Goal: Find specific page/section: Find specific page/section

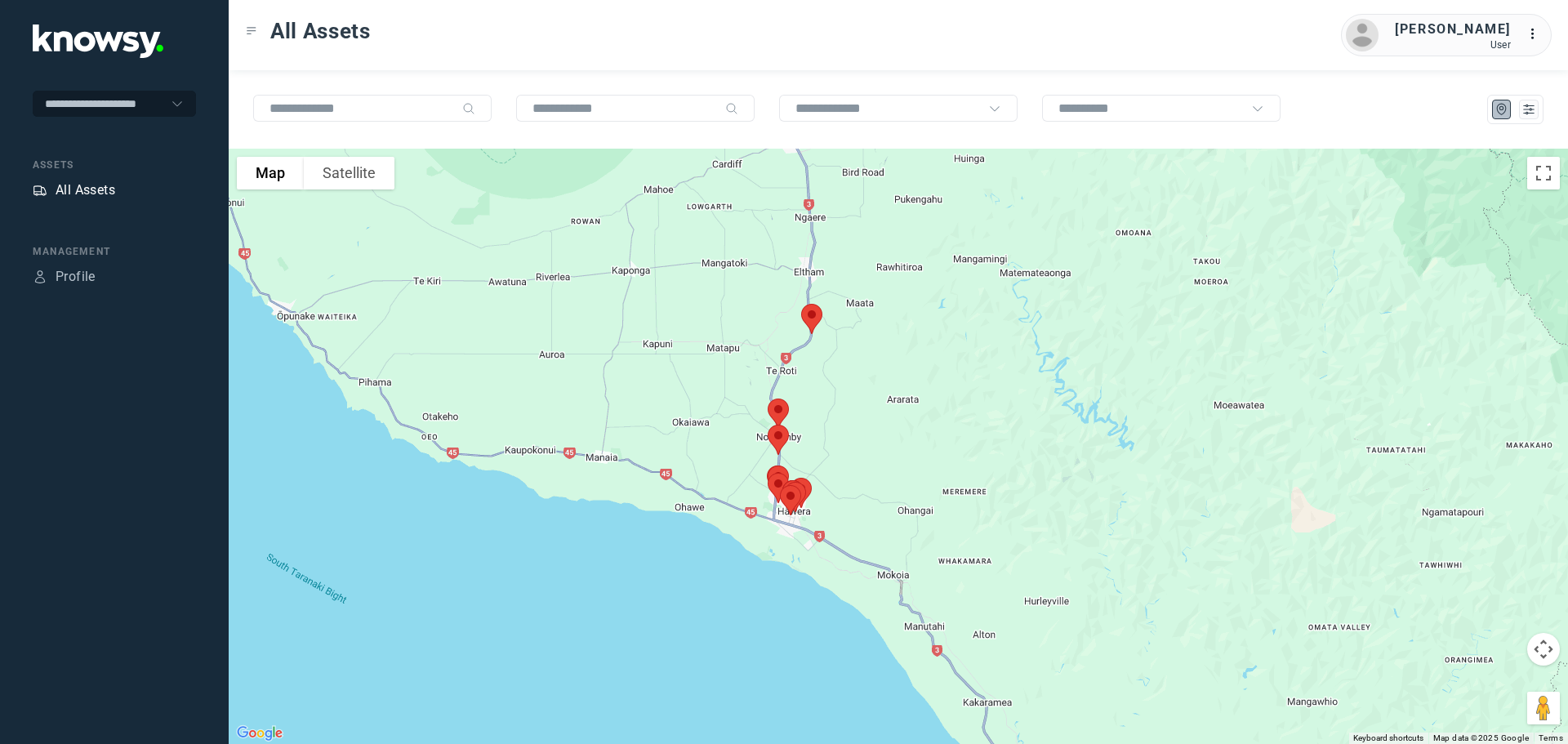
click at [94, 189] on div "All Assets" at bounding box center [86, 190] width 60 height 19
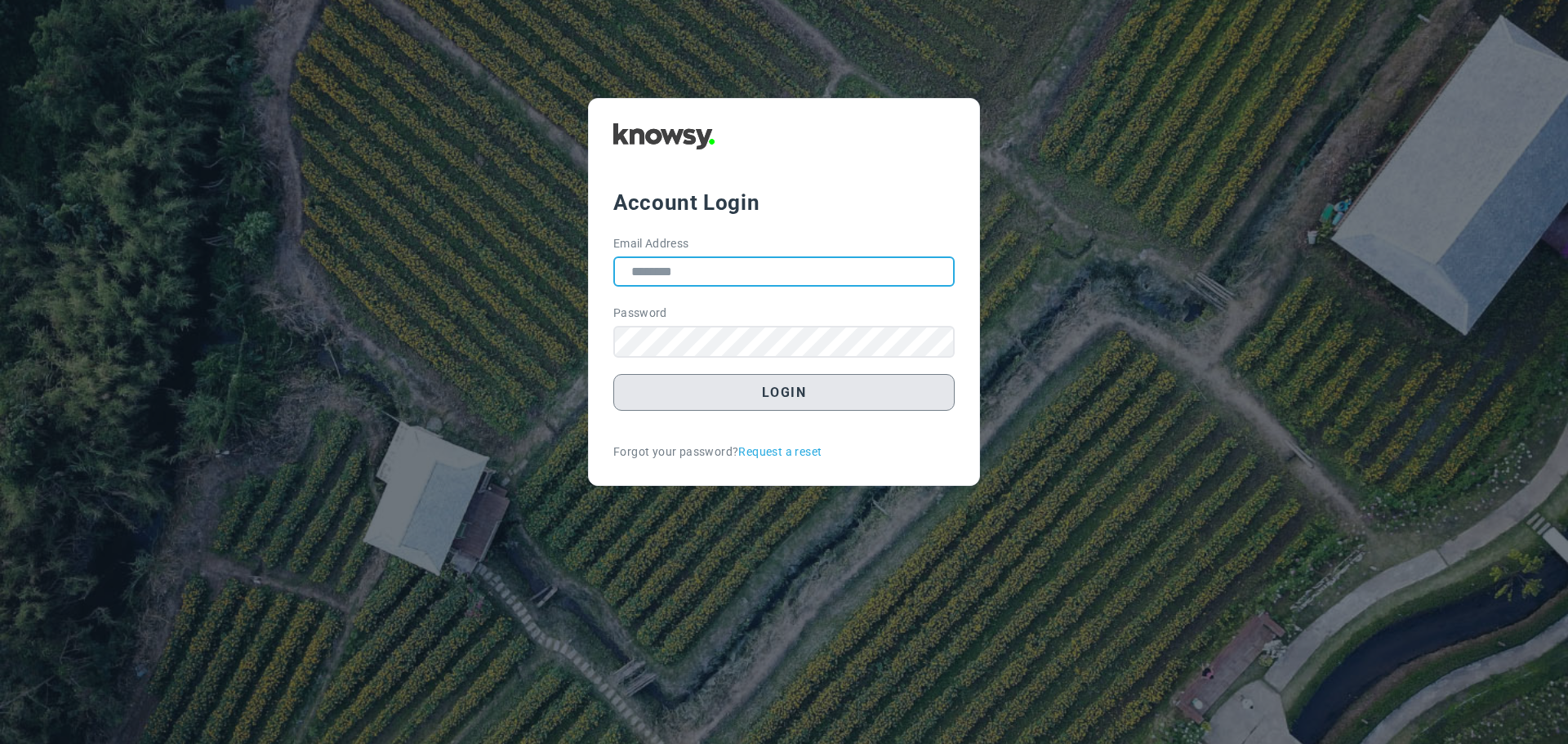
type input "**********"
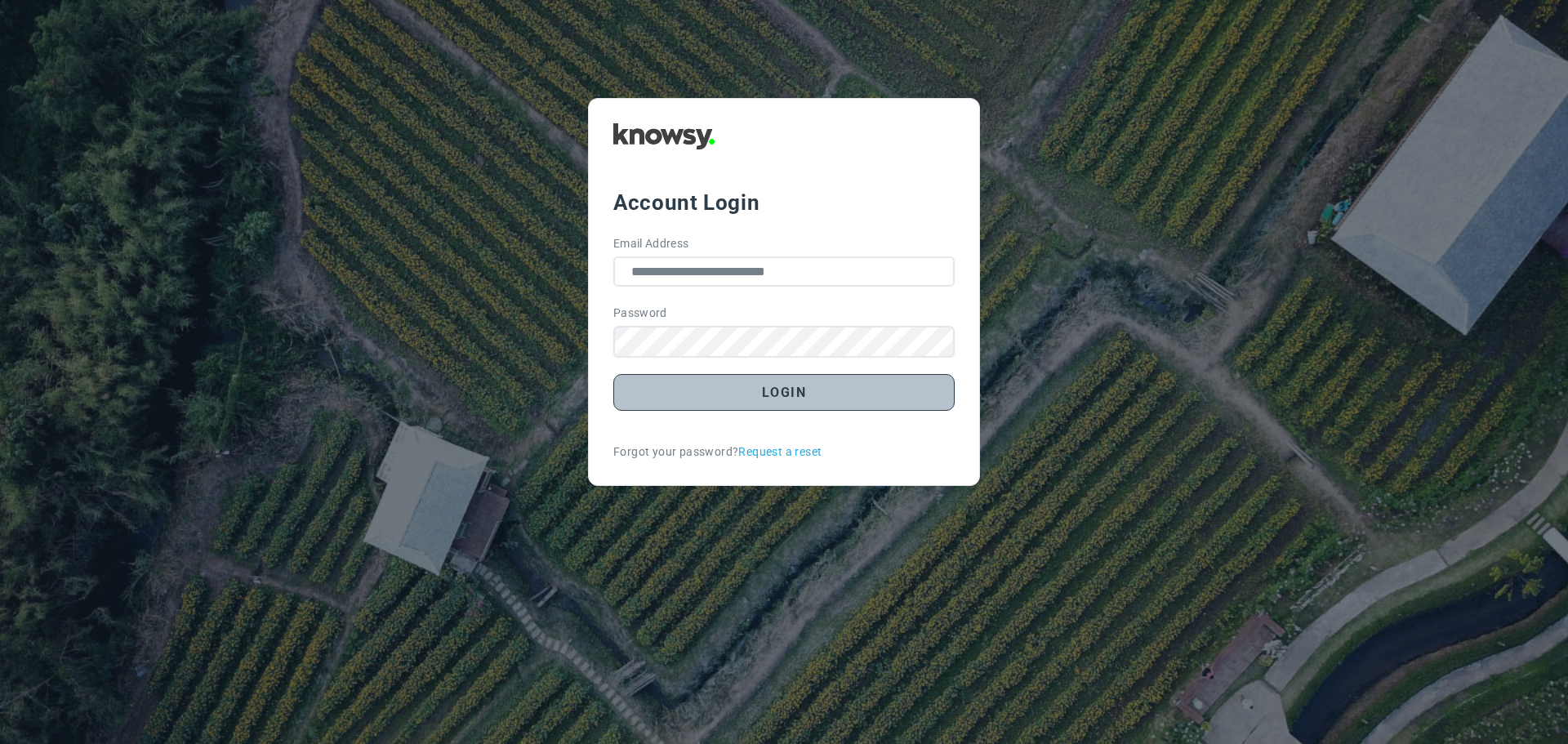
click at [793, 391] on button "Login" at bounding box center [783, 392] width 341 height 37
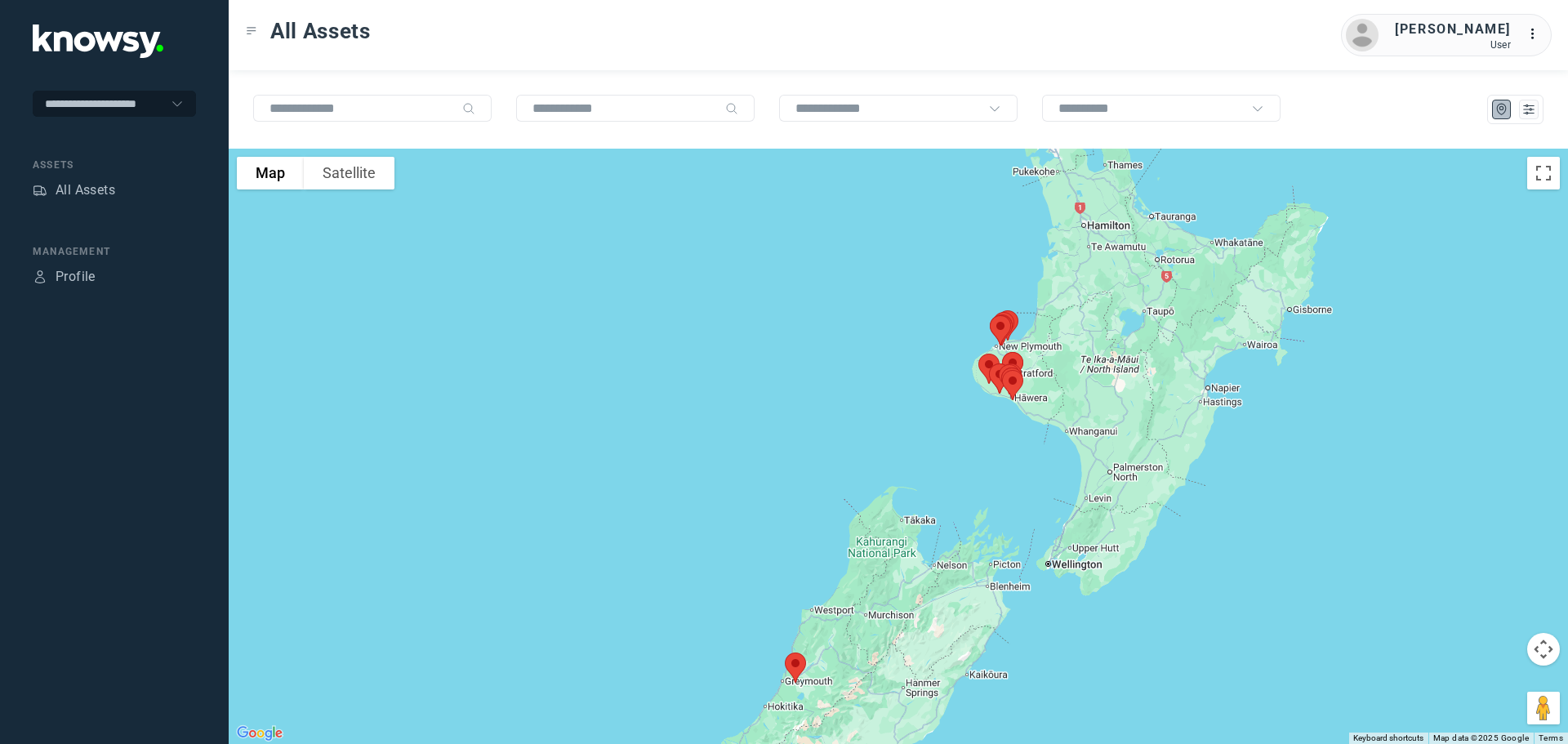
drag, startPoint x: 1042, startPoint y: 295, endPoint x: 1047, endPoint y: 386, distance: 91.1
click at [1047, 386] on div at bounding box center [898, 447] width 1339 height 596
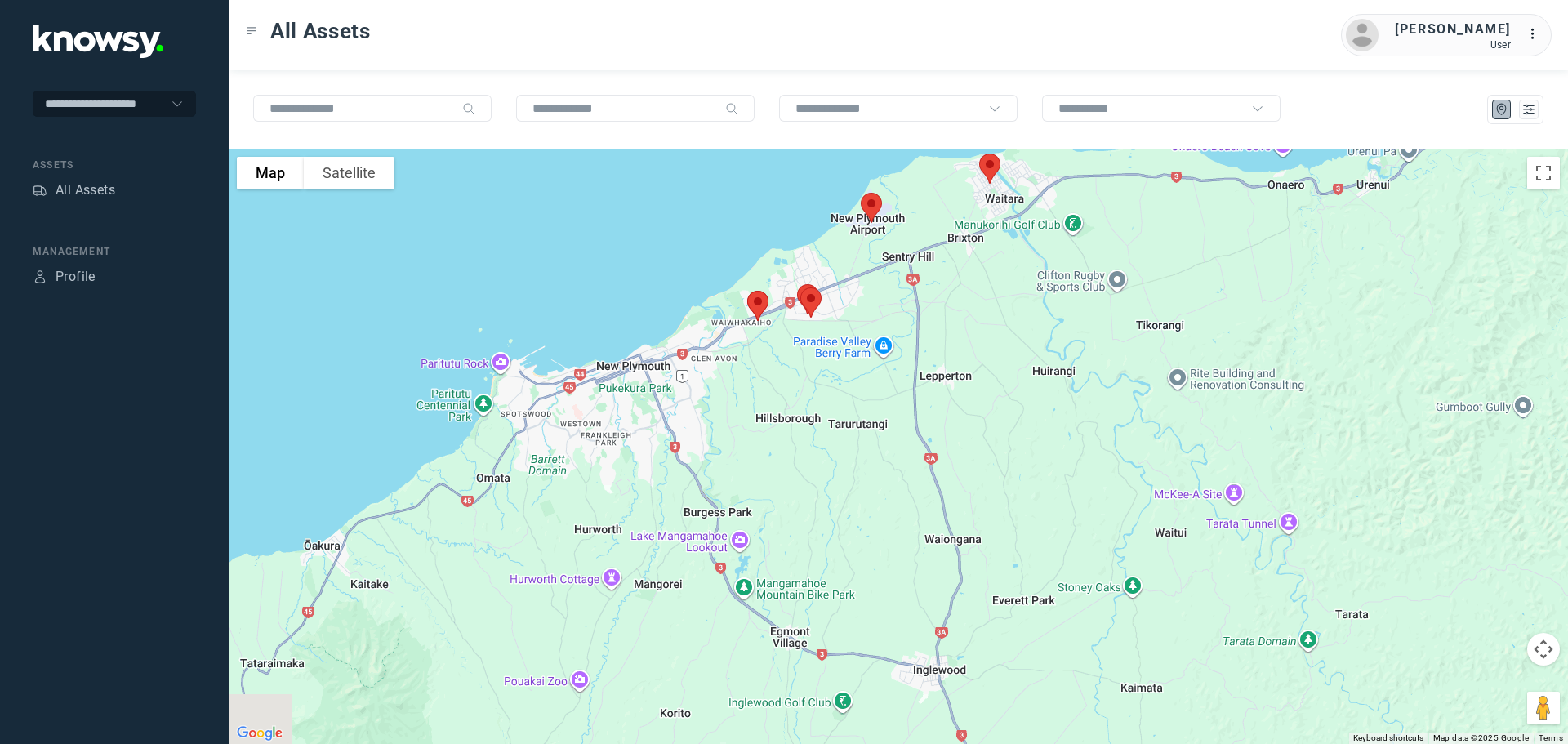
drag, startPoint x: 781, startPoint y: 318, endPoint x: 887, endPoint y: 323, distance: 106.1
click at [887, 323] on div at bounding box center [898, 447] width 1339 height 596
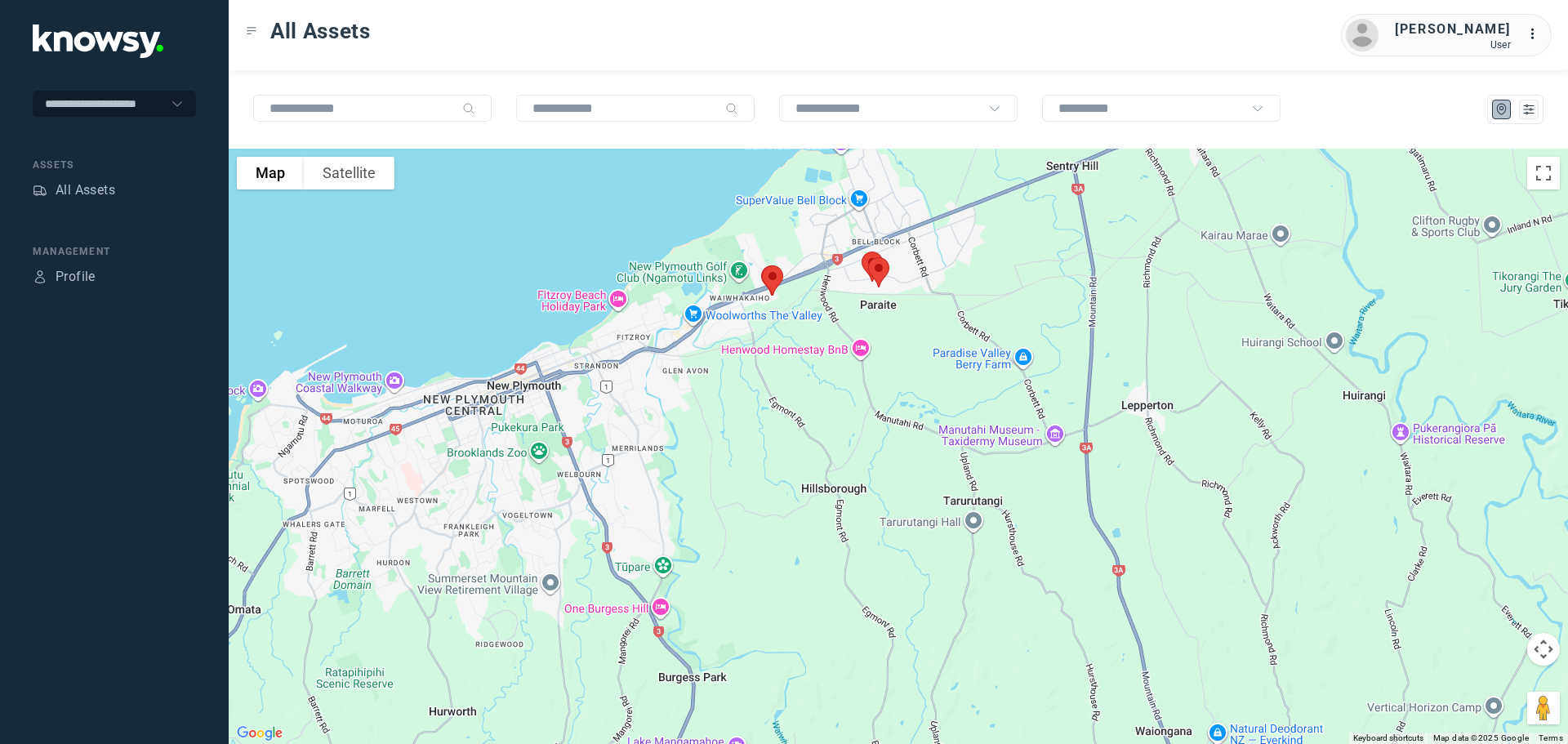
drag, startPoint x: 762, startPoint y: 301, endPoint x: 879, endPoint y: 323, distance: 119.1
click at [882, 322] on div at bounding box center [898, 447] width 1339 height 596
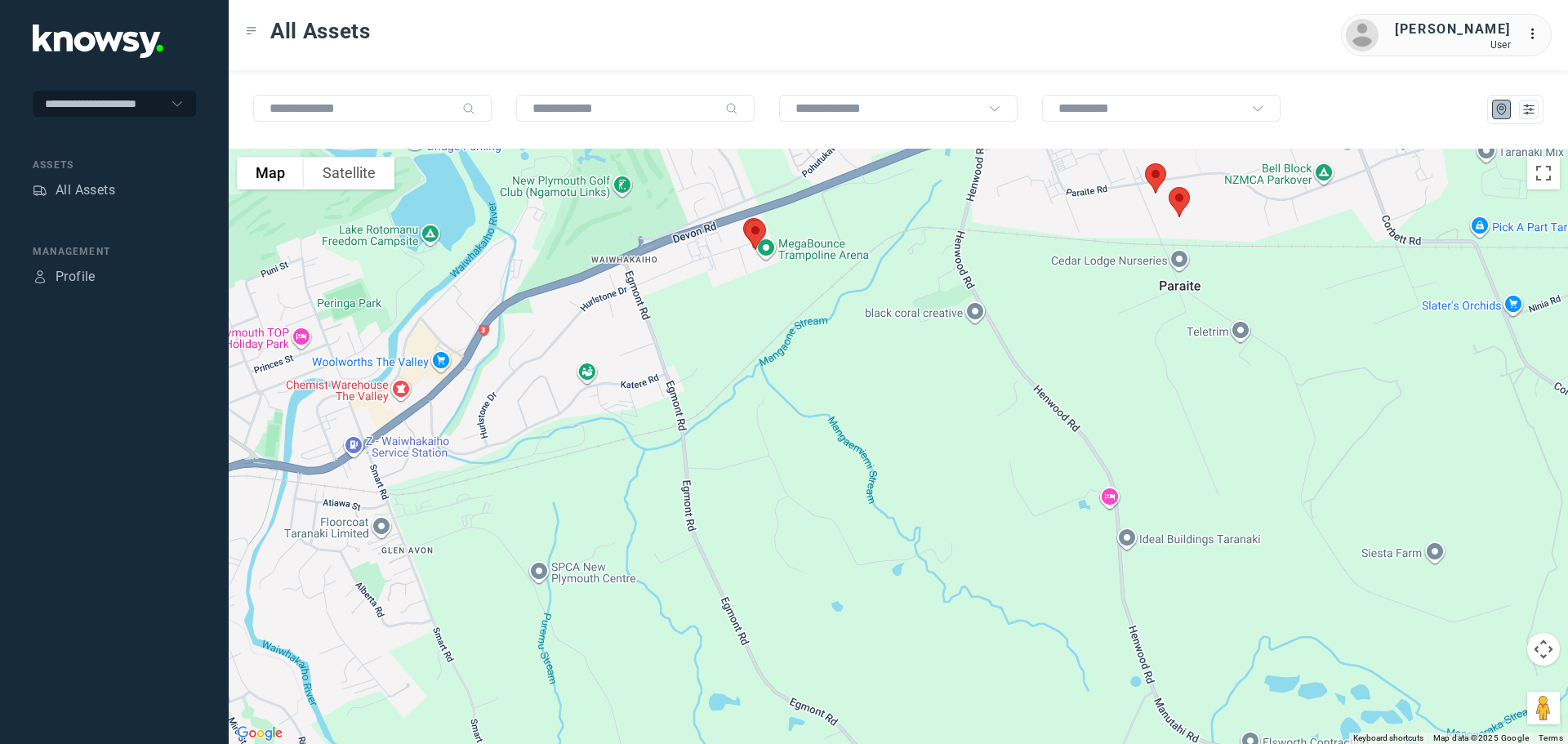
drag, startPoint x: 531, startPoint y: 233, endPoint x: 870, endPoint y: 221, distance: 339.2
click at [870, 221] on div at bounding box center [898, 447] width 1339 height 596
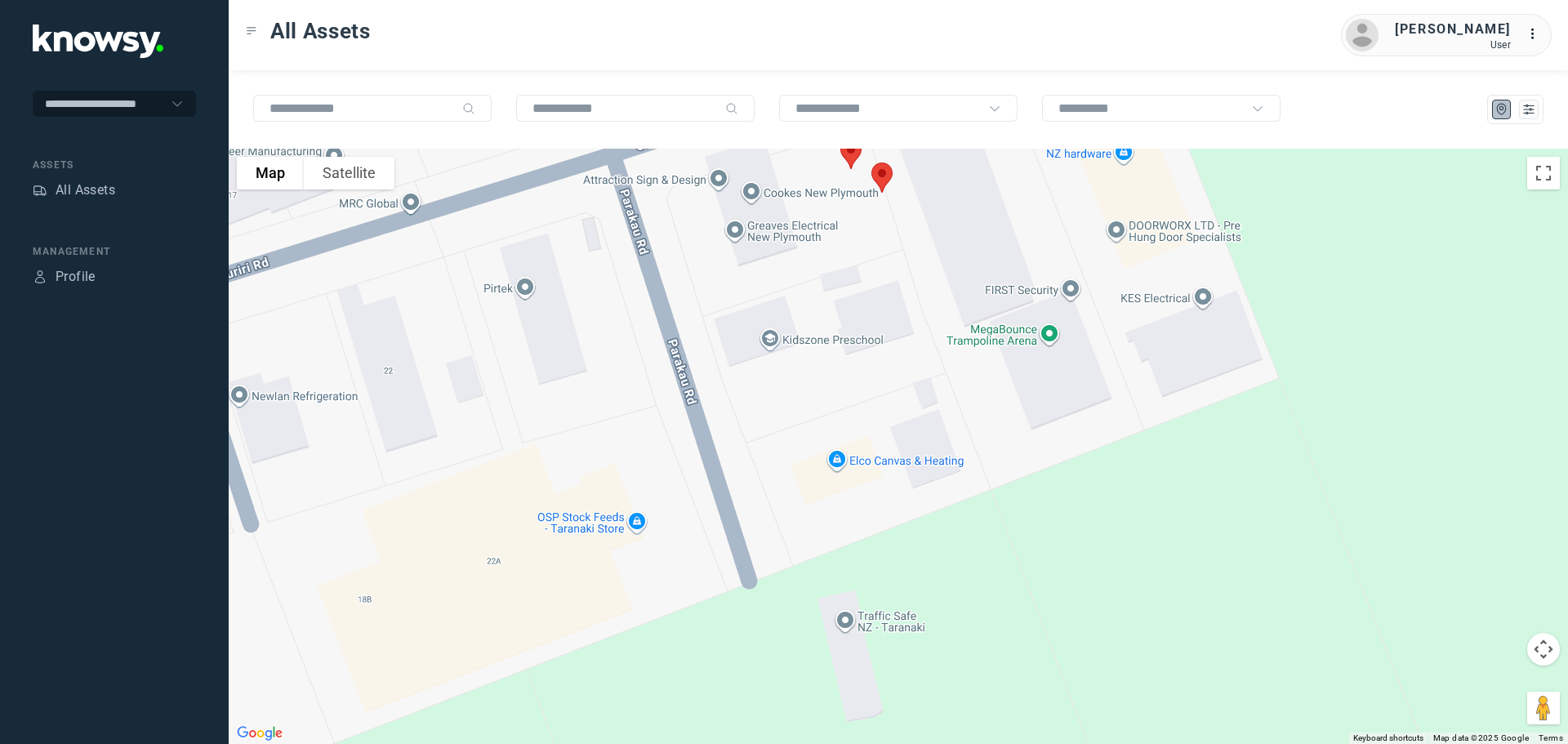
click at [847, 155] on img at bounding box center [851, 154] width 35 height 43
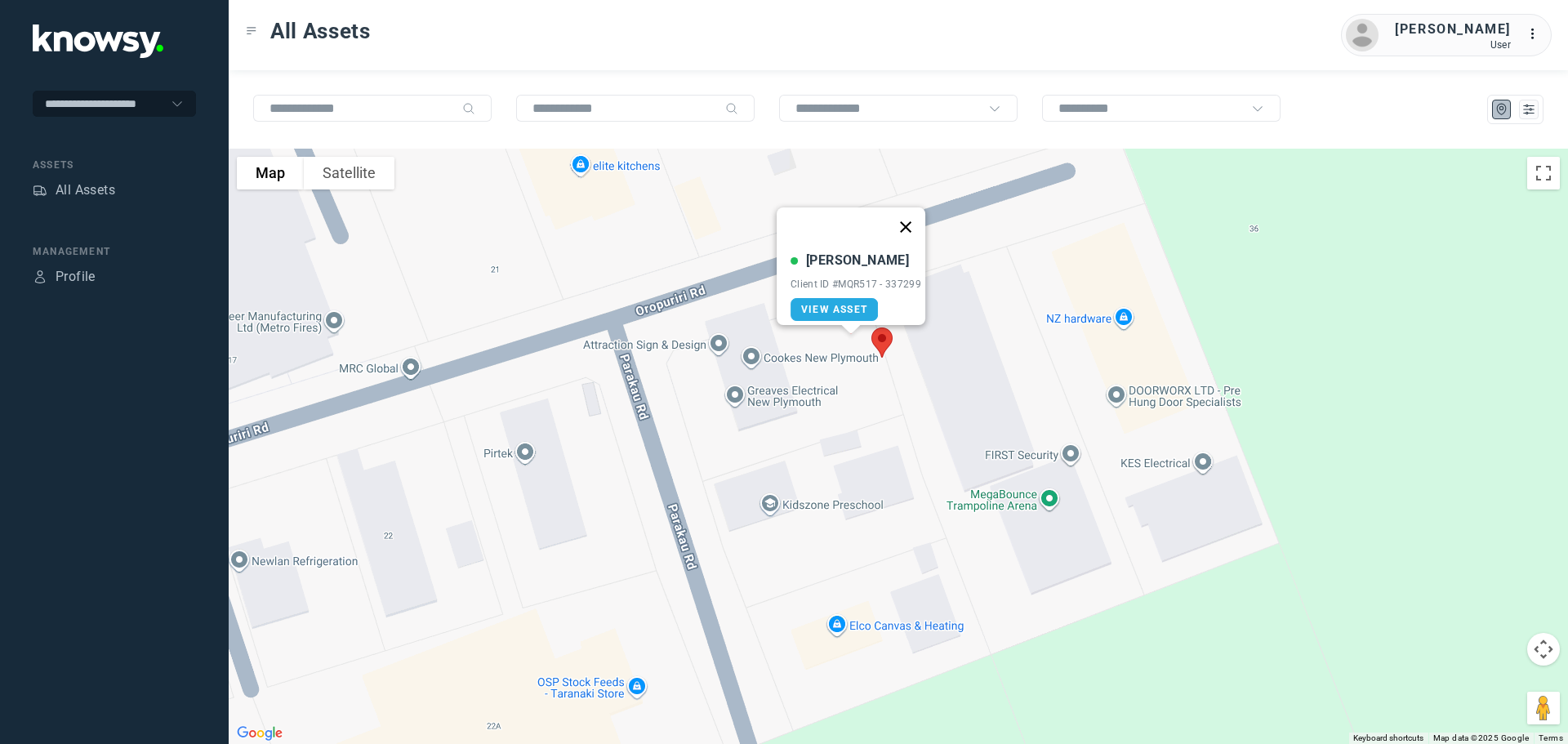
click at [908, 215] on button "Close" at bounding box center [905, 227] width 39 height 39
click at [883, 341] on img at bounding box center [882, 342] width 35 height 43
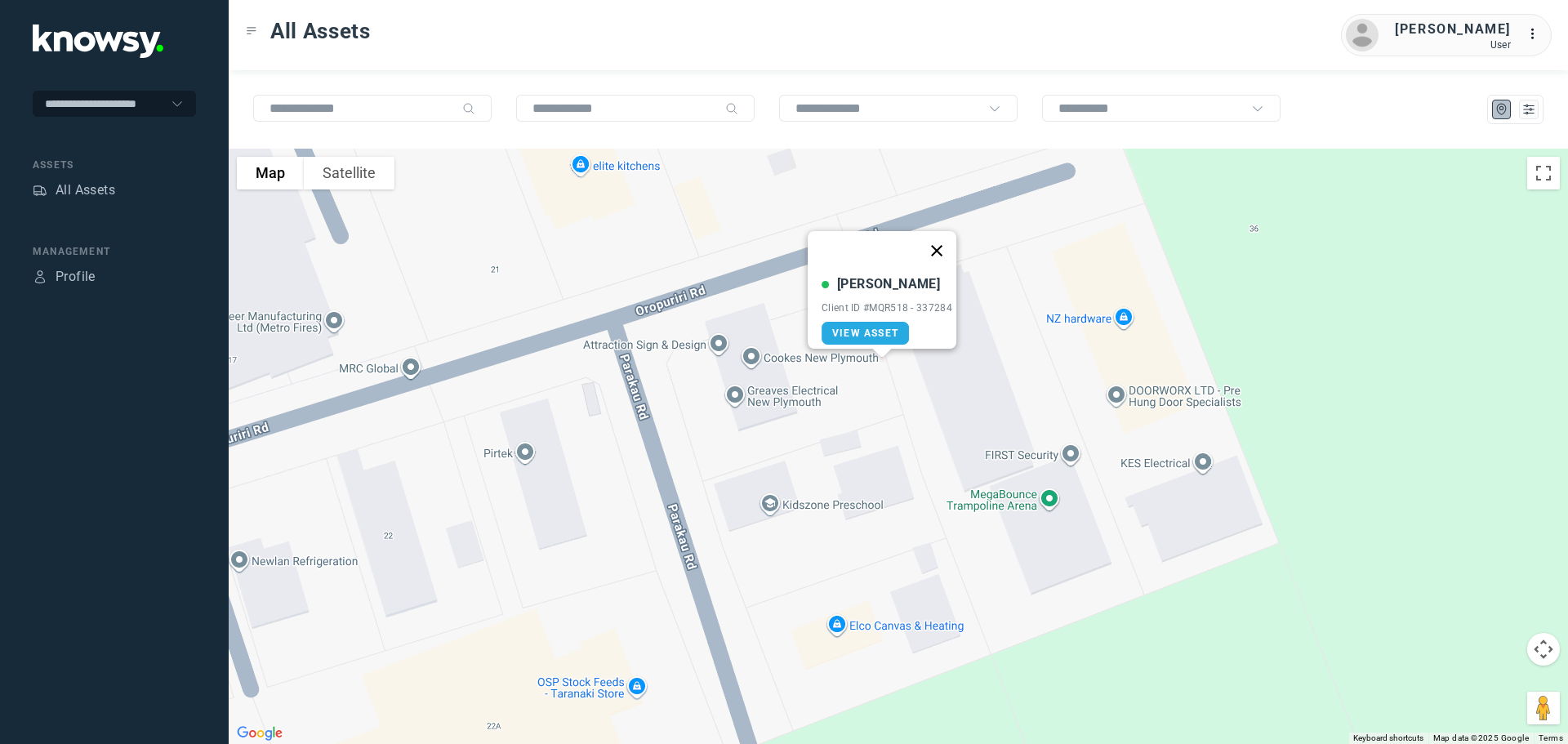
click at [943, 238] on button "Close" at bounding box center [936, 251] width 39 height 39
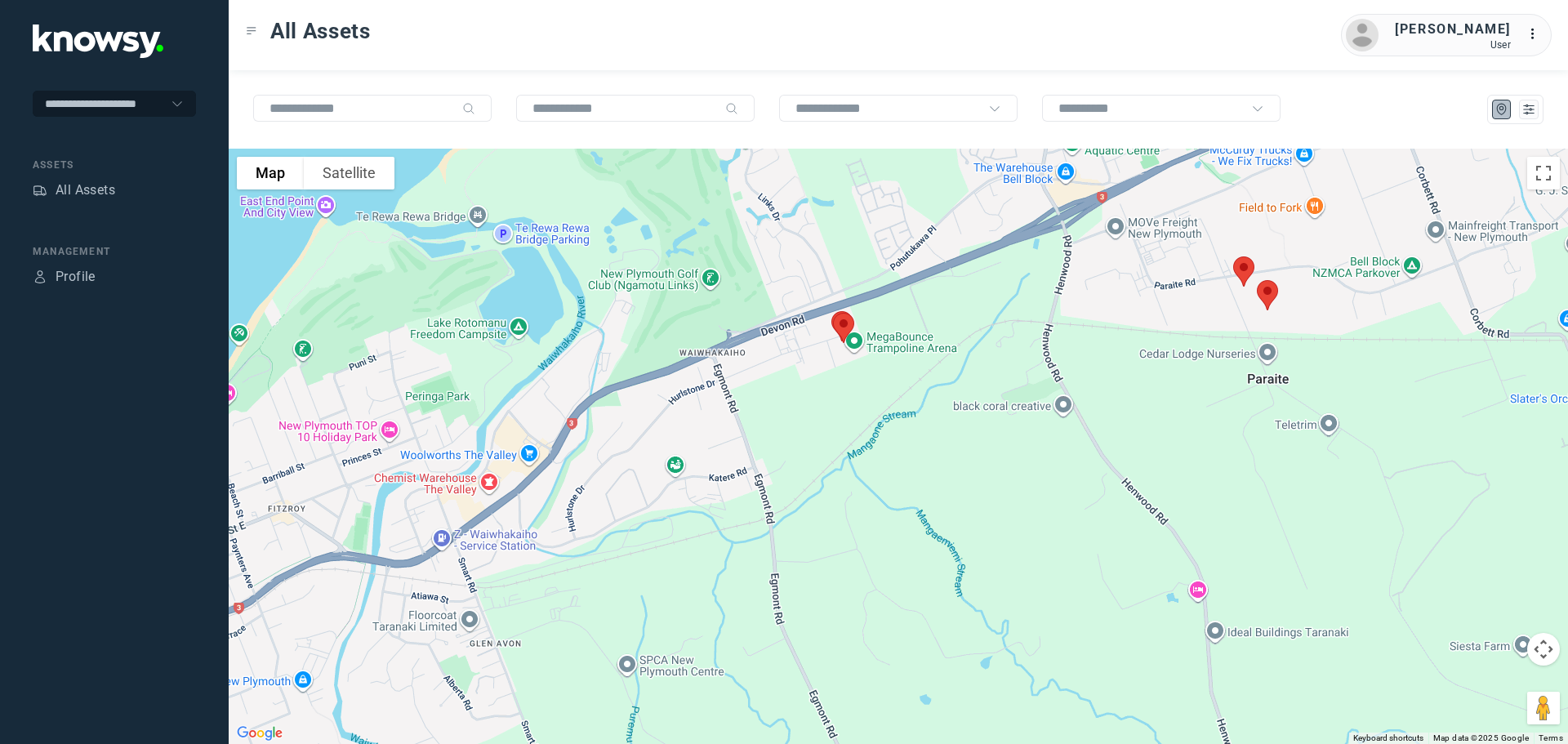
click at [1266, 291] on img at bounding box center [1267, 295] width 35 height 43
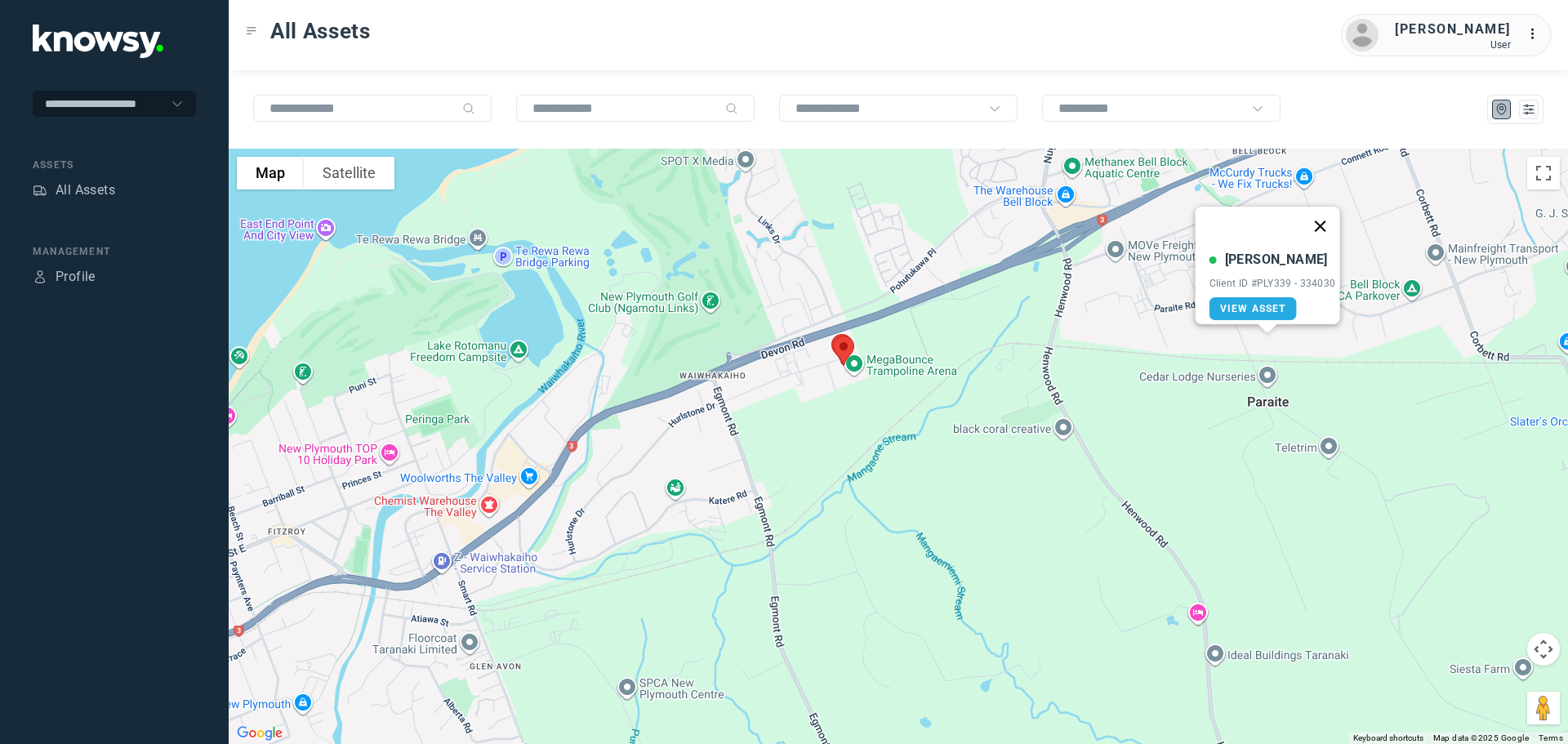
drag, startPoint x: 1328, startPoint y: 217, endPoint x: 1298, endPoint y: 229, distance: 32.3
click at [1327, 217] on button "Close" at bounding box center [1319, 226] width 39 height 39
click at [1243, 285] on img at bounding box center [1244, 294] width 35 height 43
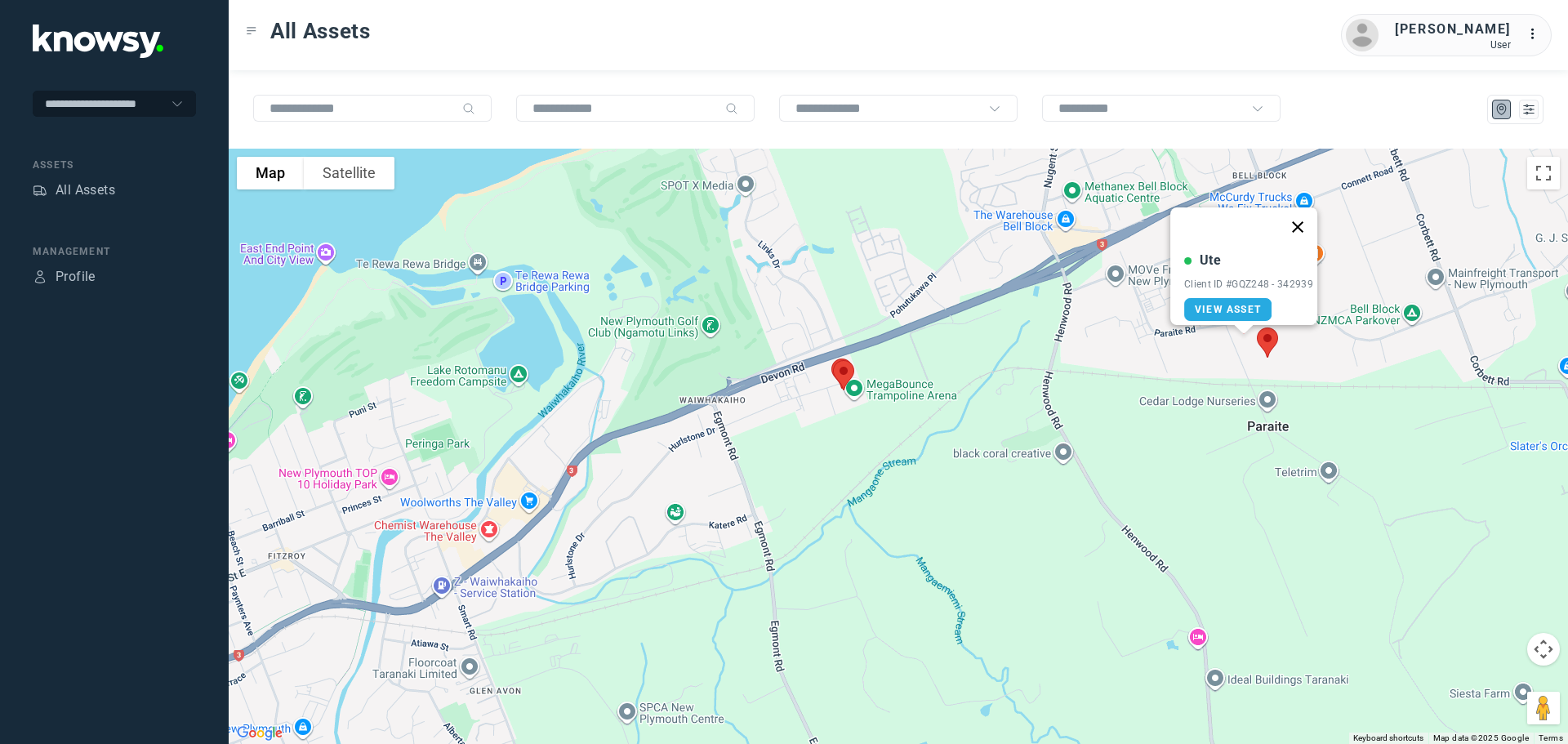
click at [1301, 215] on button "Close" at bounding box center [1297, 227] width 39 height 39
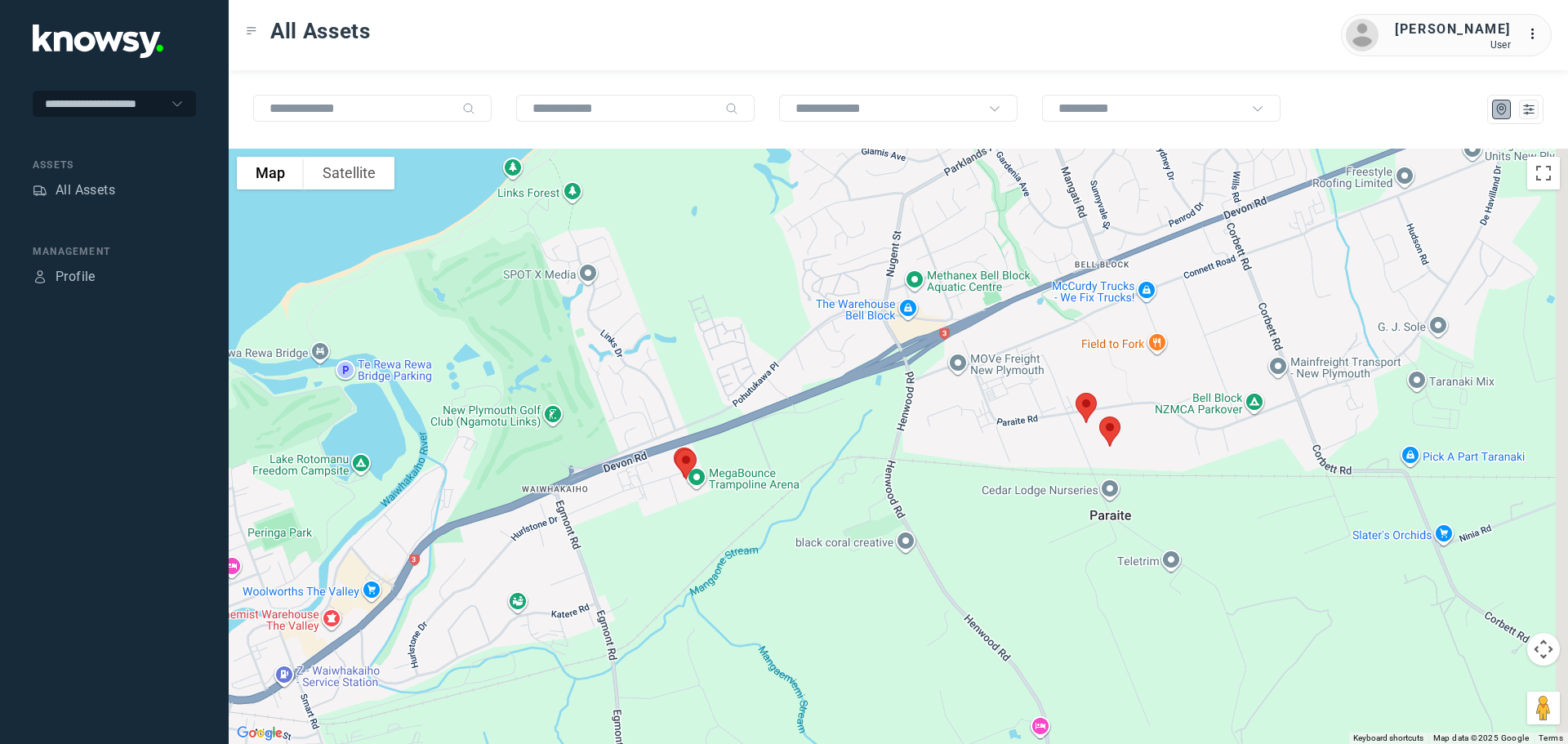
drag, startPoint x: 1171, startPoint y: 253, endPoint x: 916, endPoint y: 387, distance: 288.1
click at [916, 387] on div at bounding box center [898, 447] width 1339 height 596
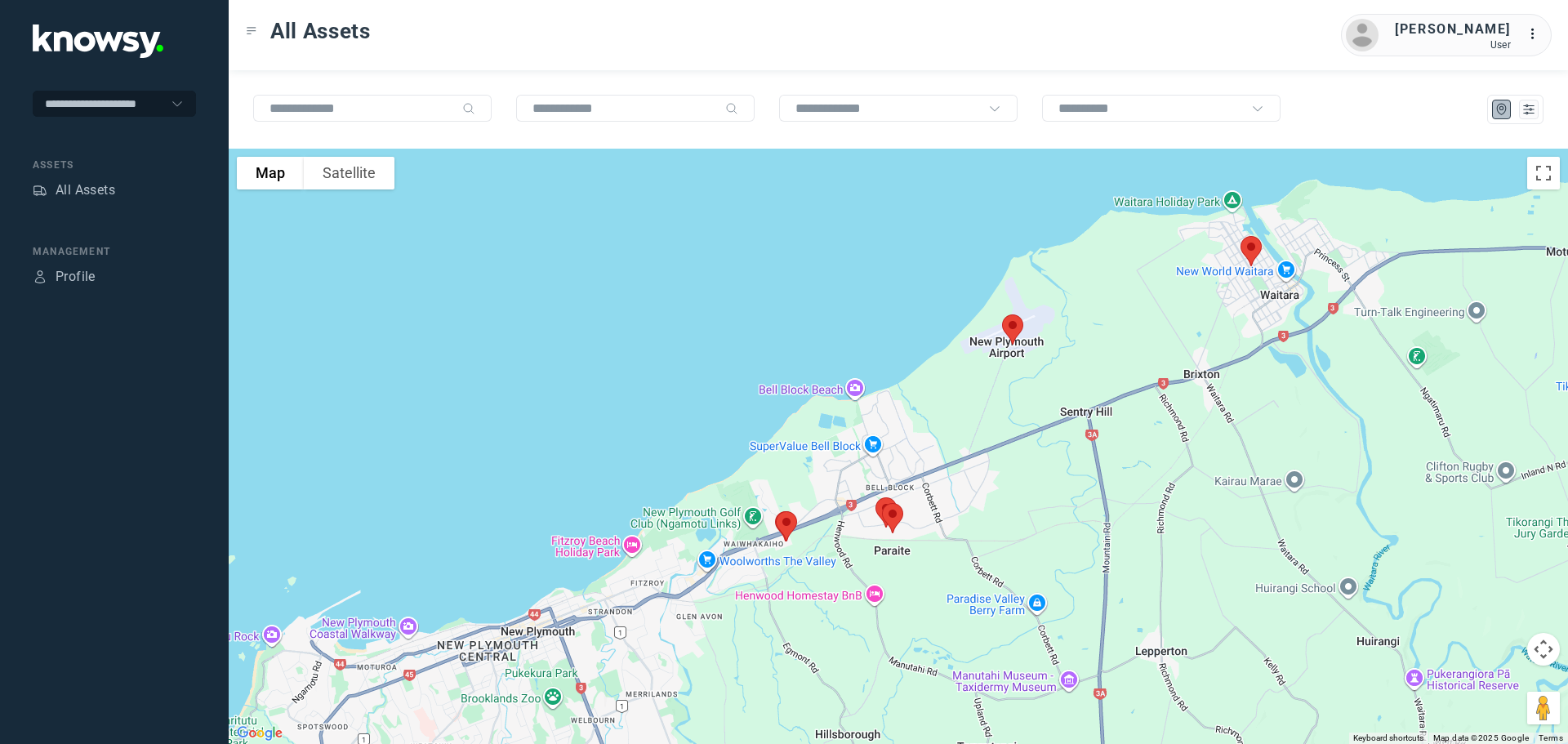
drag, startPoint x: 1118, startPoint y: 268, endPoint x: 993, endPoint y: 381, distance: 168.5
click at [994, 381] on div at bounding box center [898, 447] width 1339 height 596
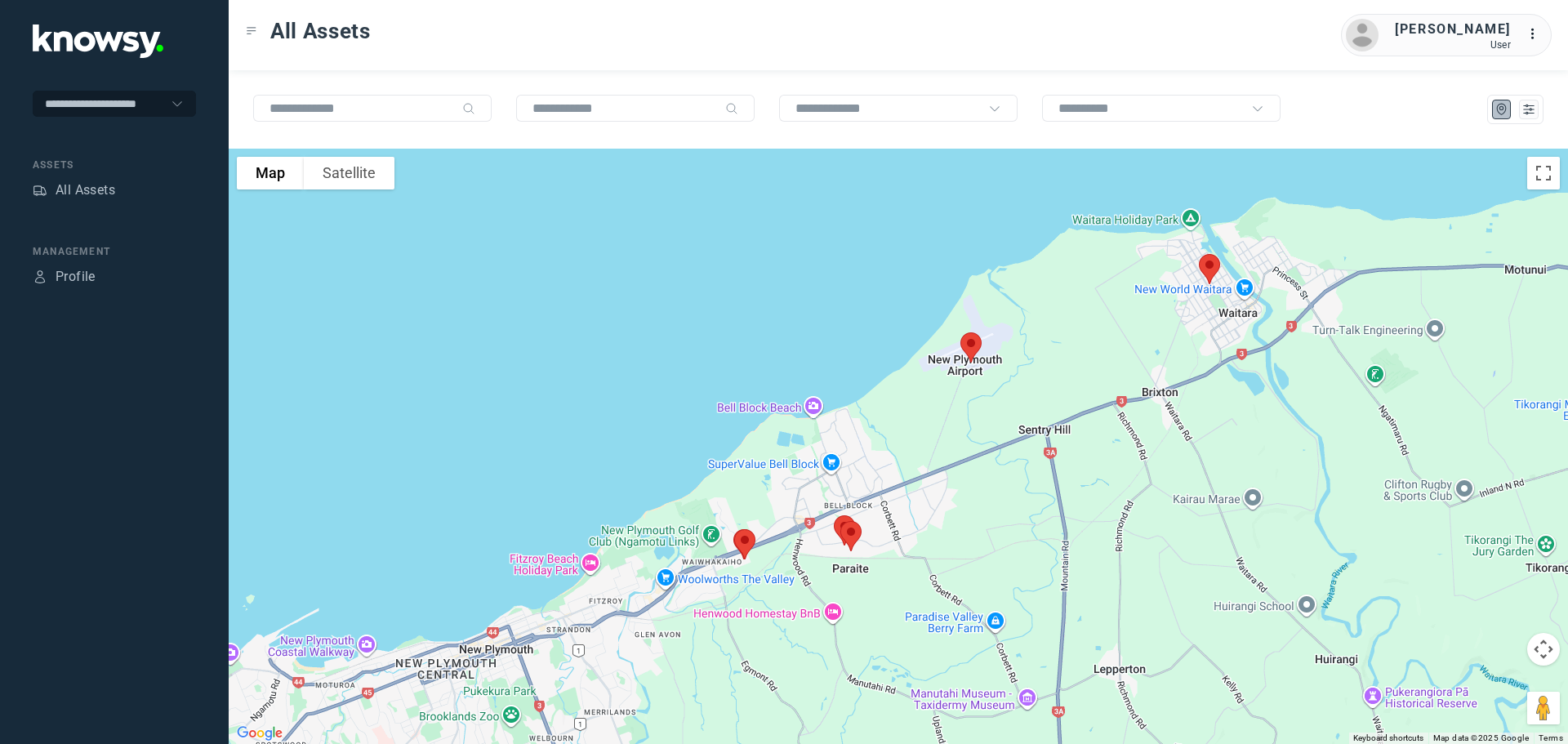
click at [1210, 266] on img at bounding box center [1210, 269] width 35 height 43
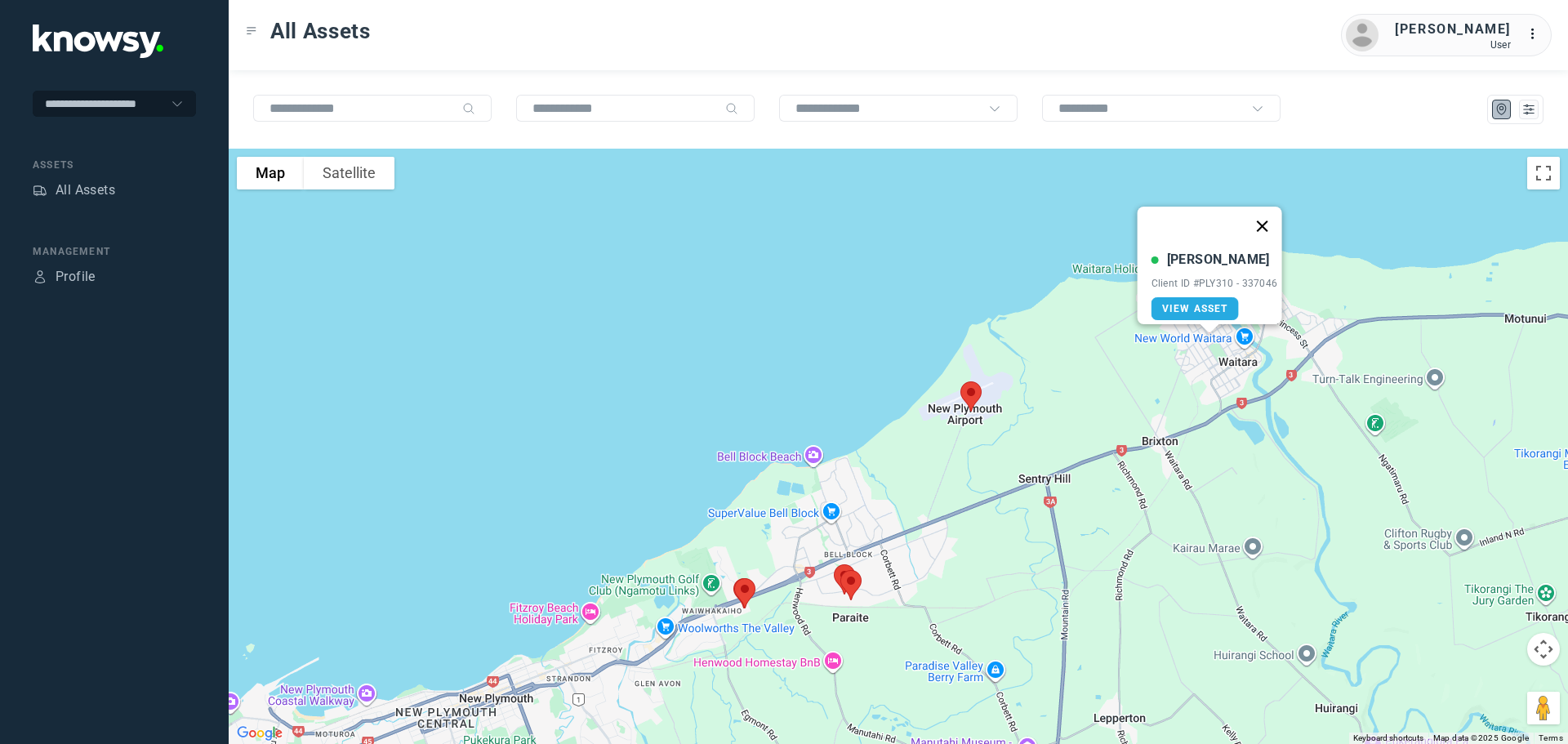
click at [1271, 212] on button "Close" at bounding box center [1262, 226] width 39 height 39
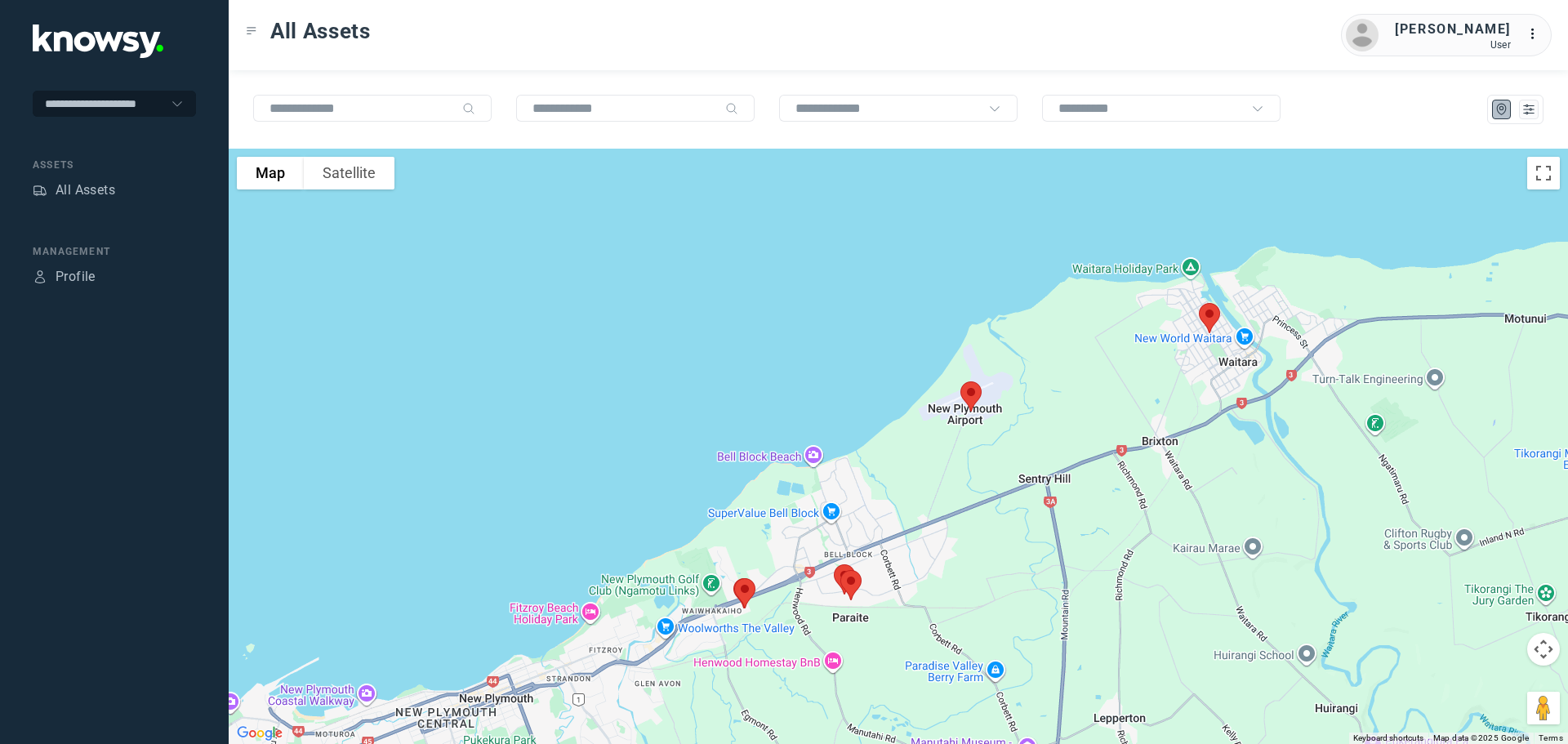
click at [977, 396] on img at bounding box center [971, 396] width 35 height 43
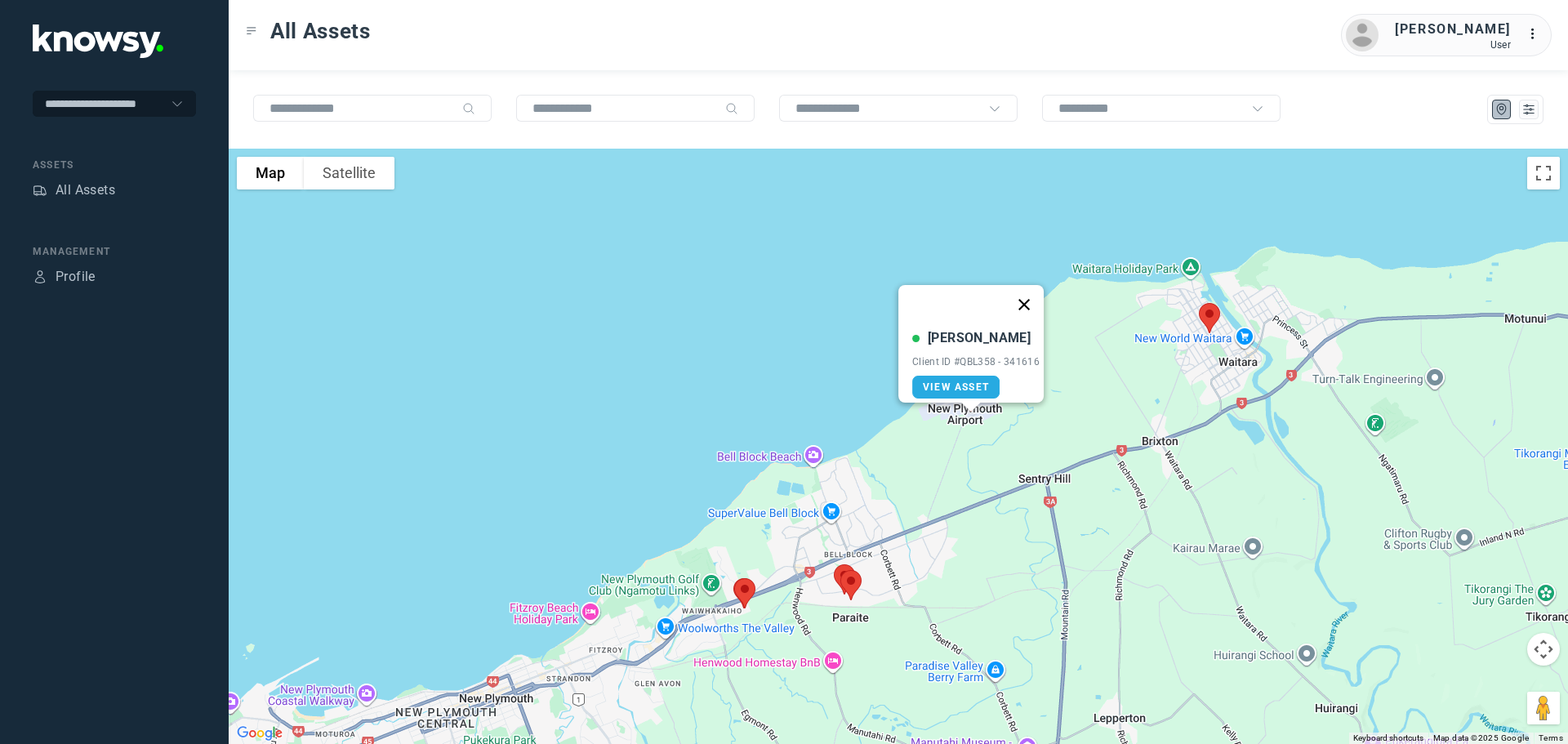
click at [1035, 292] on button "Close" at bounding box center [1023, 305] width 39 height 39
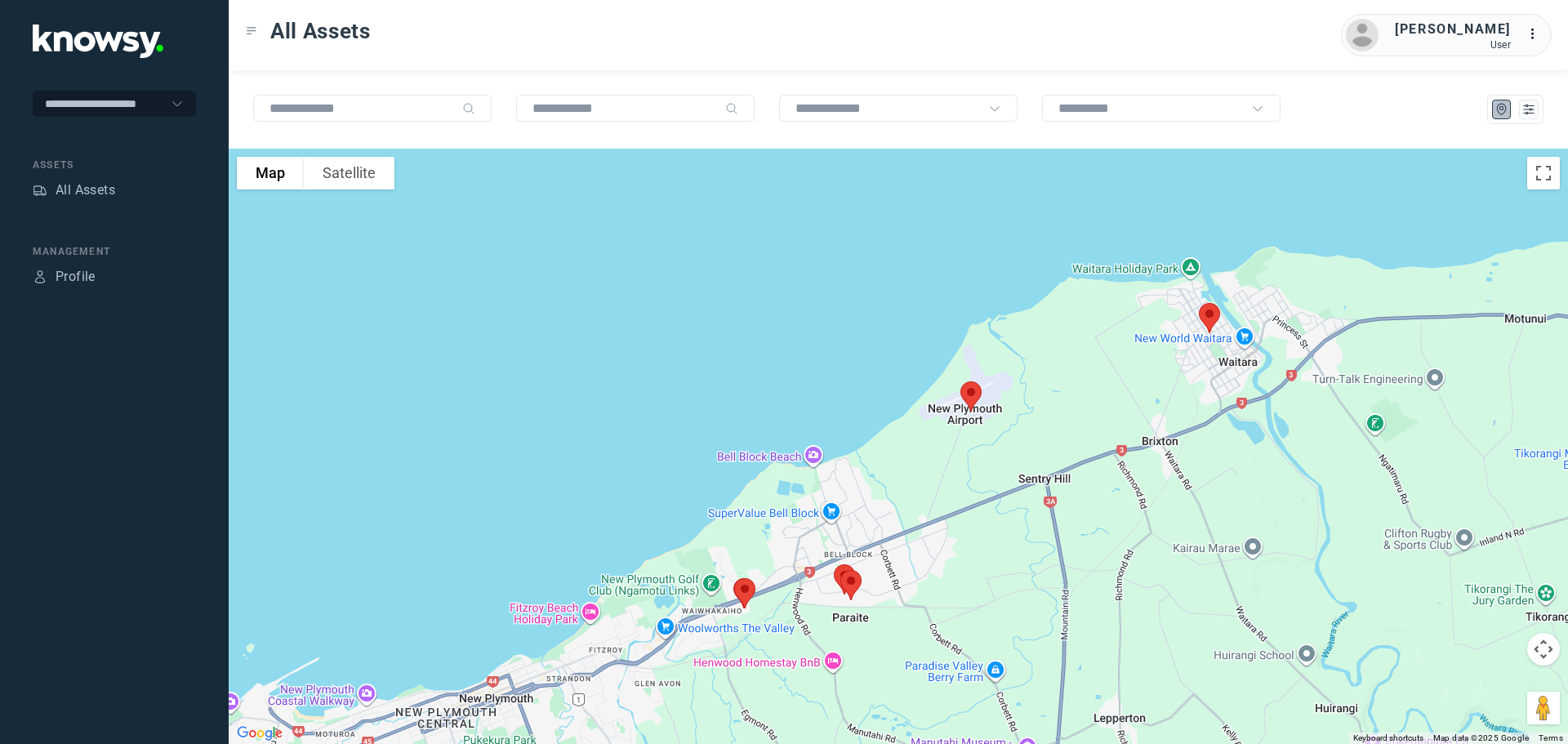
click at [1213, 315] on img at bounding box center [1210, 318] width 35 height 43
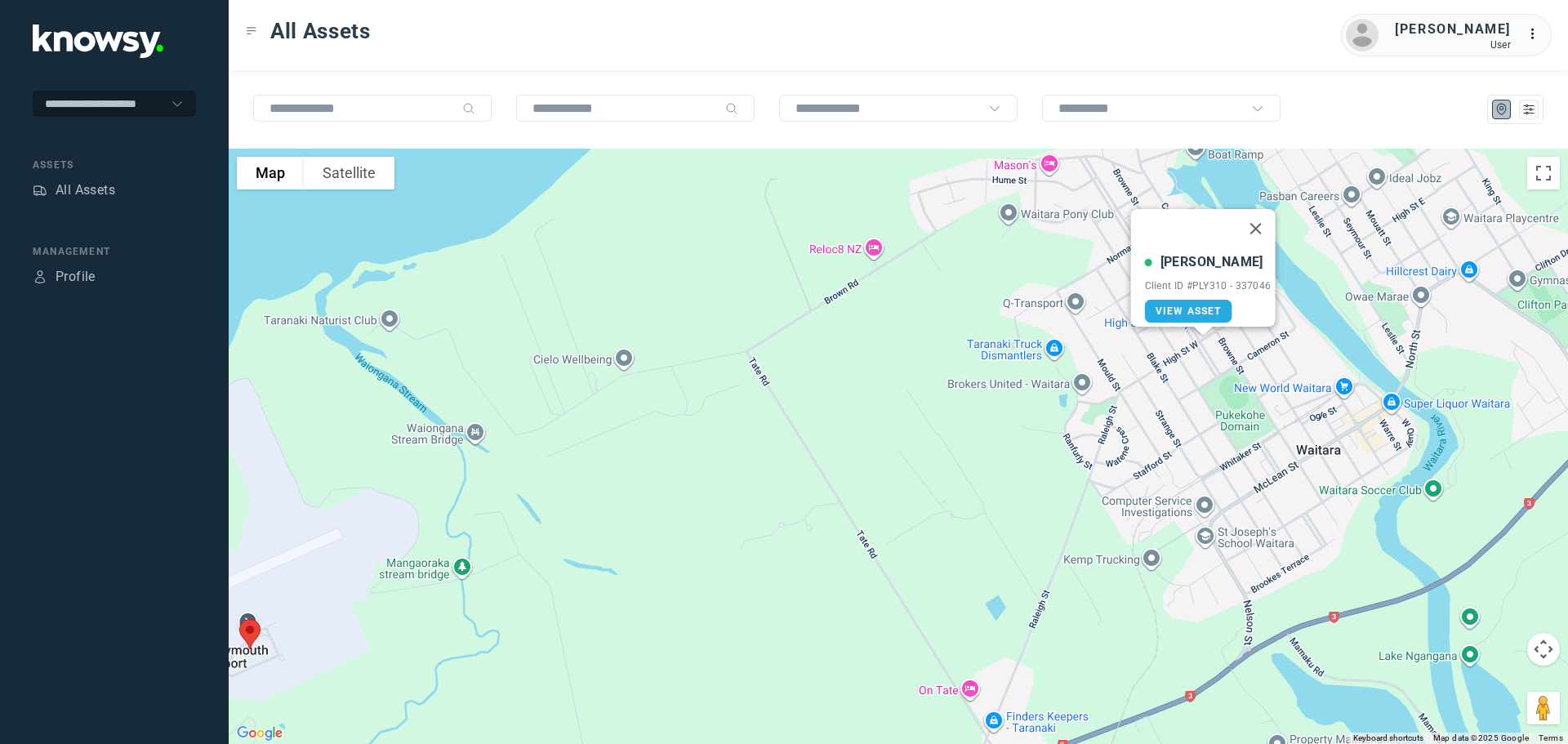
drag, startPoint x: 1182, startPoint y: 359, endPoint x: 1181, endPoint y: 383, distance: 24.0
click at [1181, 383] on div "[PERSON_NAME] Client ID #PLY310 - 337046 View Asset" at bounding box center [898, 447] width 1339 height 596
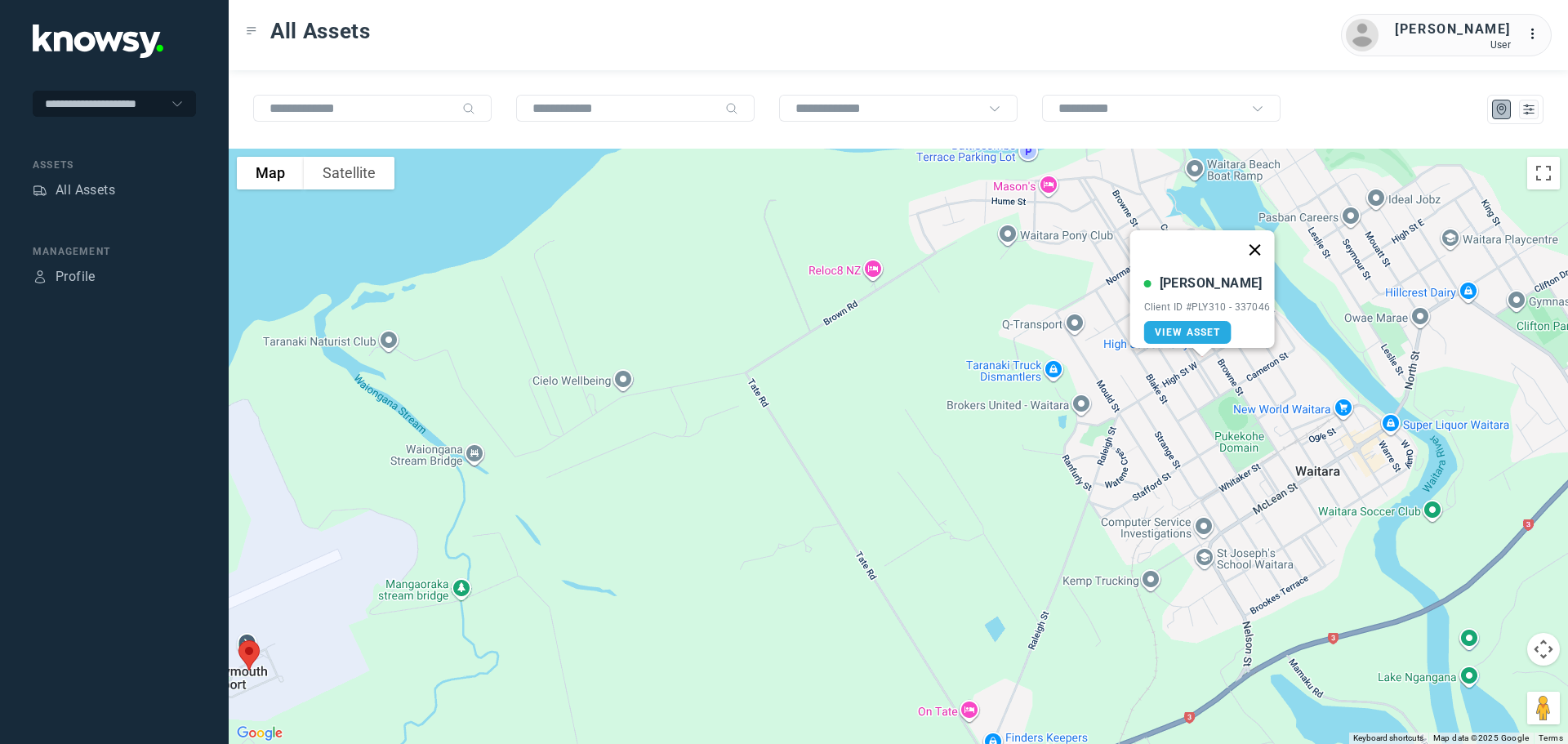
click at [1263, 239] on button "Close" at bounding box center [1254, 250] width 39 height 39
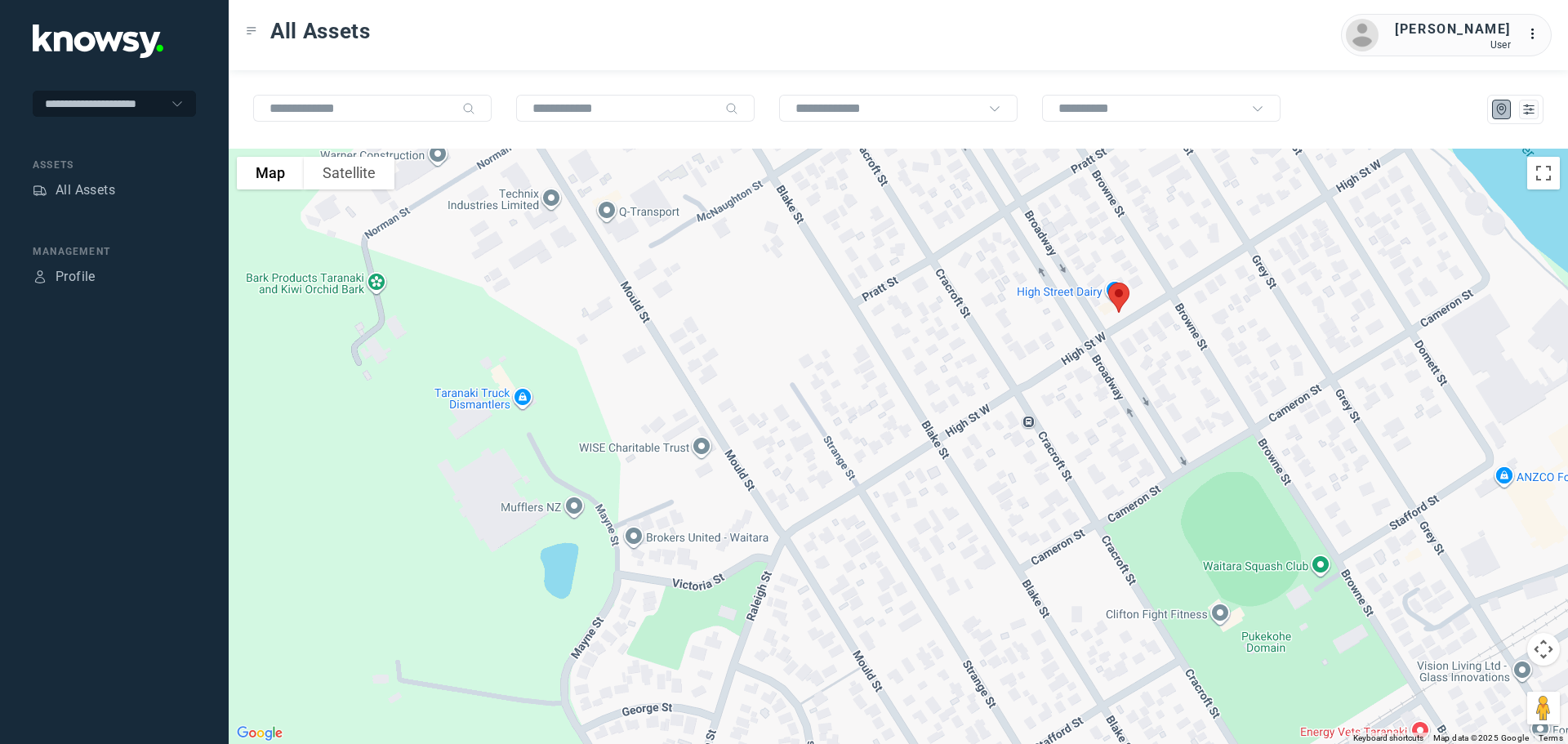
drag, startPoint x: 1135, startPoint y: 239, endPoint x: 1118, endPoint y: 351, distance: 113.3
click at [1118, 319] on img at bounding box center [1119, 297] width 35 height 43
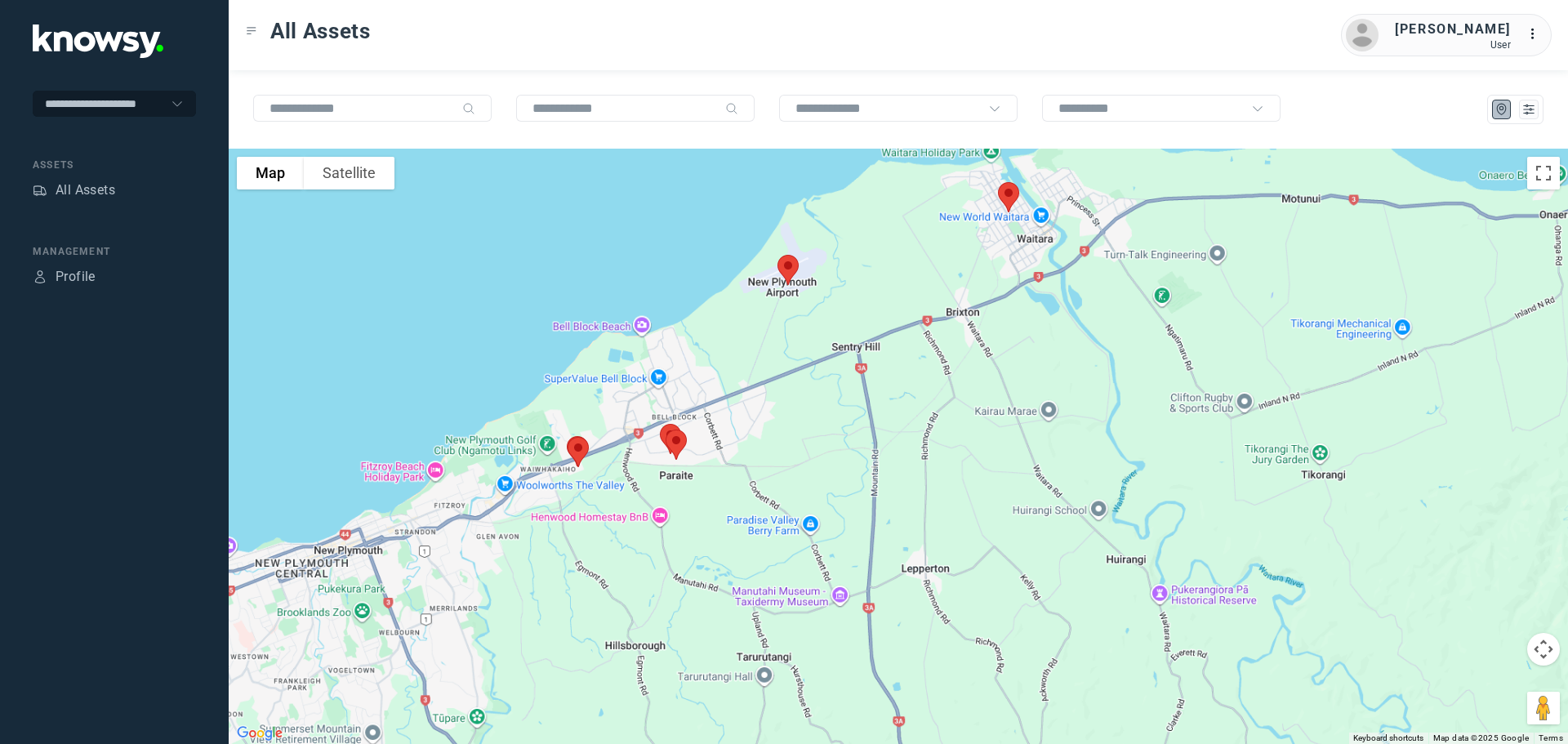
drag, startPoint x: 1157, startPoint y: 395, endPoint x: 933, endPoint y: 337, distance: 231.4
click at [939, 335] on div at bounding box center [898, 447] width 1339 height 596
